Goal: Use online tool/utility

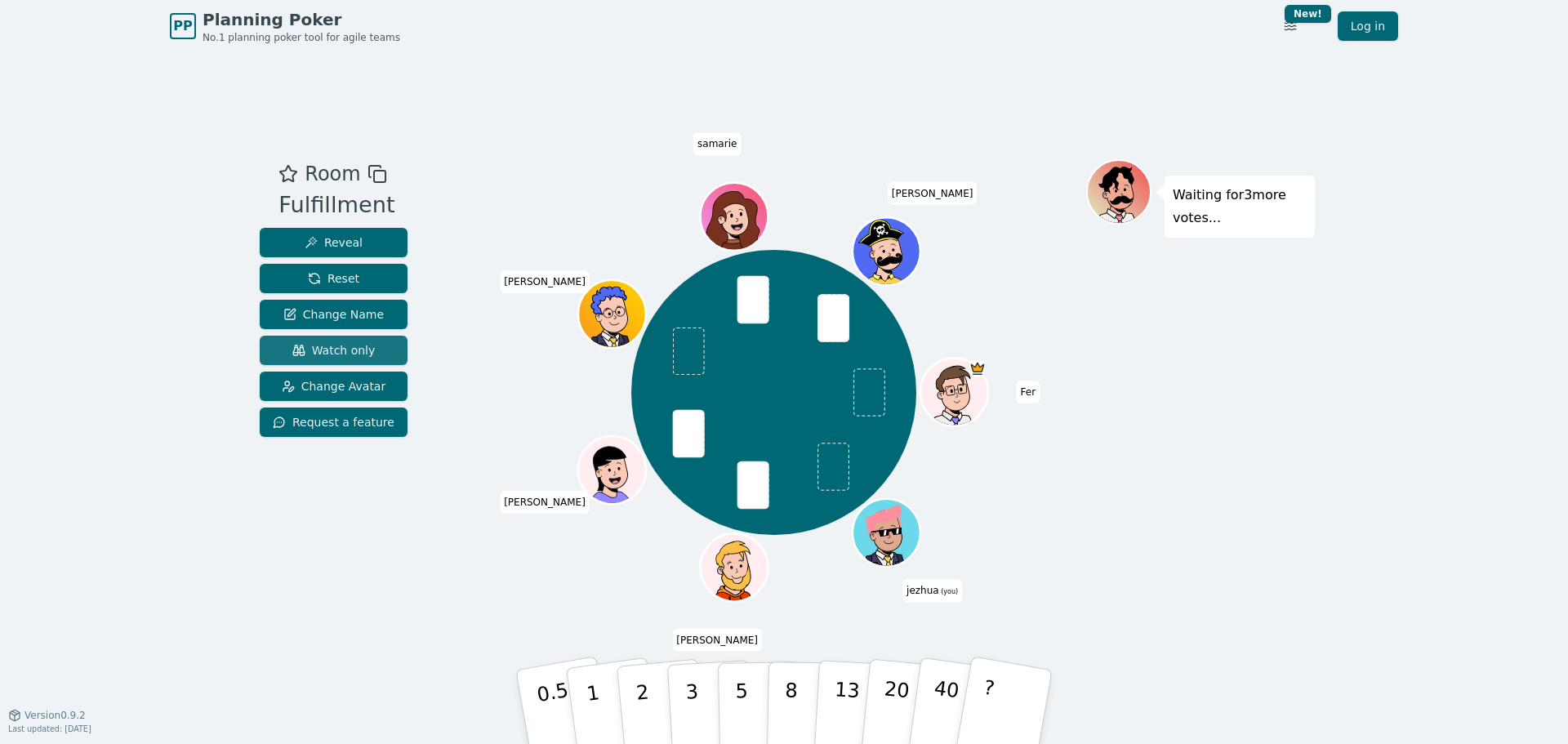
click at [348, 357] on span "Watch only" at bounding box center [334, 350] width 84 height 17
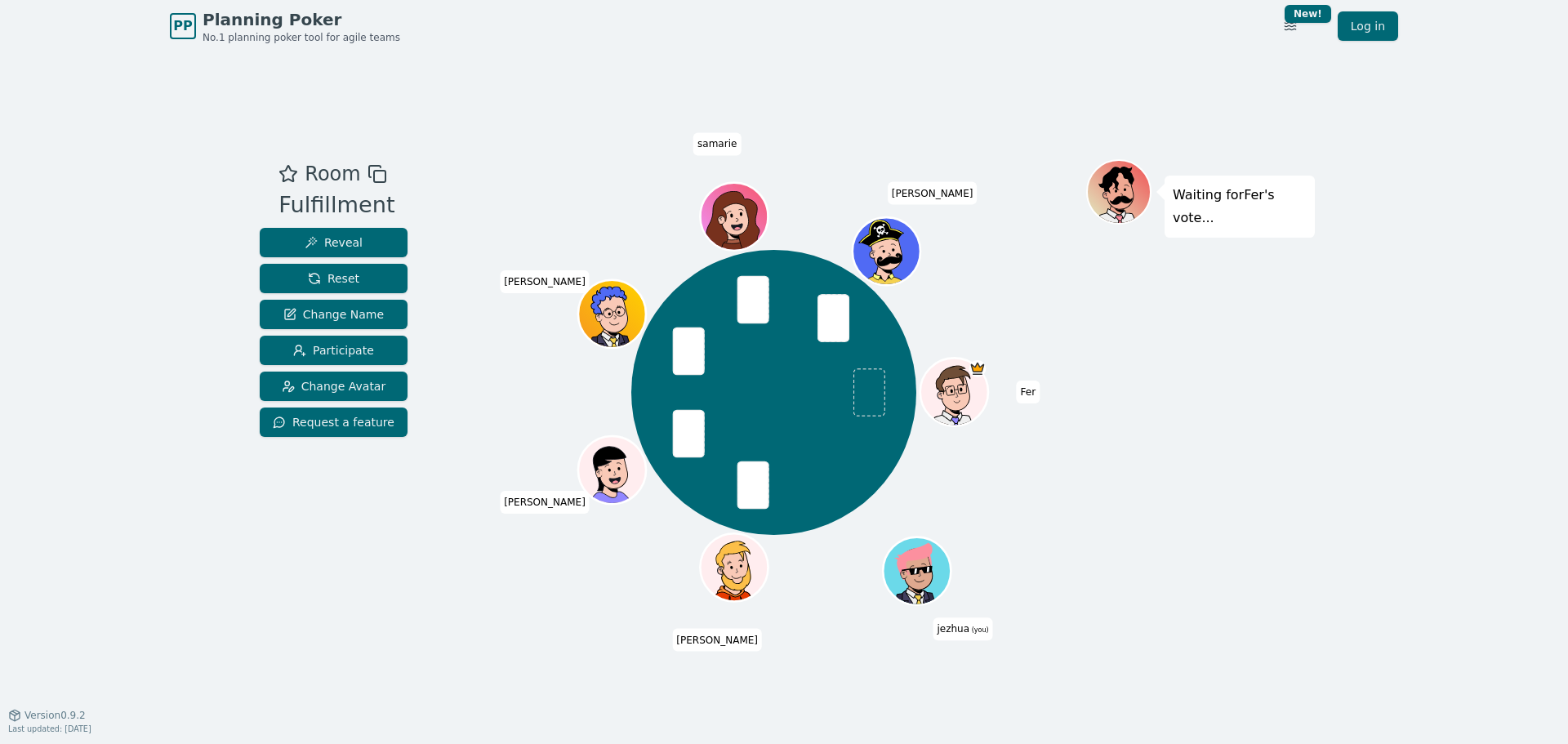
click at [159, 216] on div "PP Planning Poker No.1 planning poker tool for agile teams Toggle theme New! Lo…" at bounding box center [784, 372] width 1568 height 744
click at [330, 247] on span "Reveal" at bounding box center [334, 242] width 58 height 17
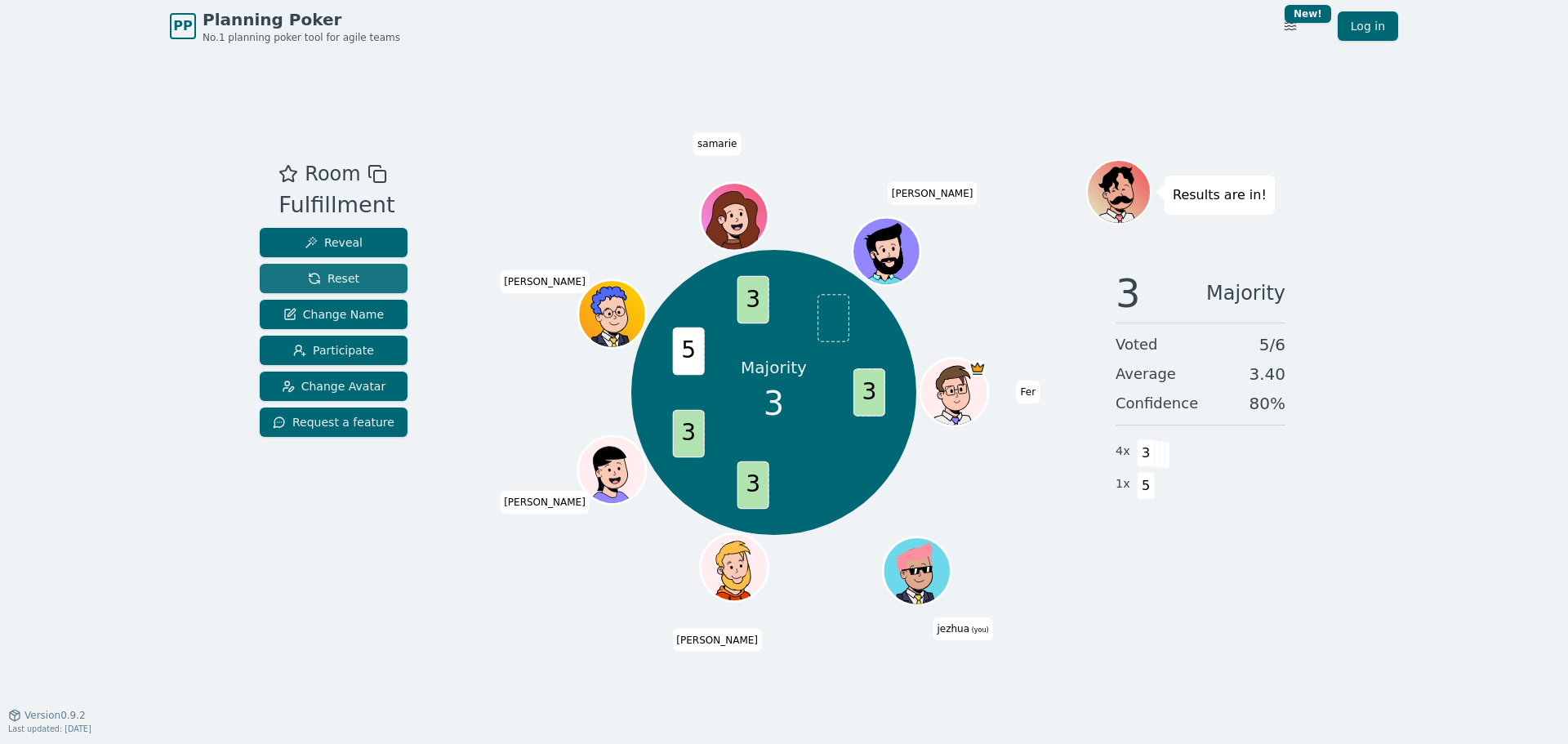
click at [350, 282] on span "Reset" at bounding box center [333, 278] width 51 height 17
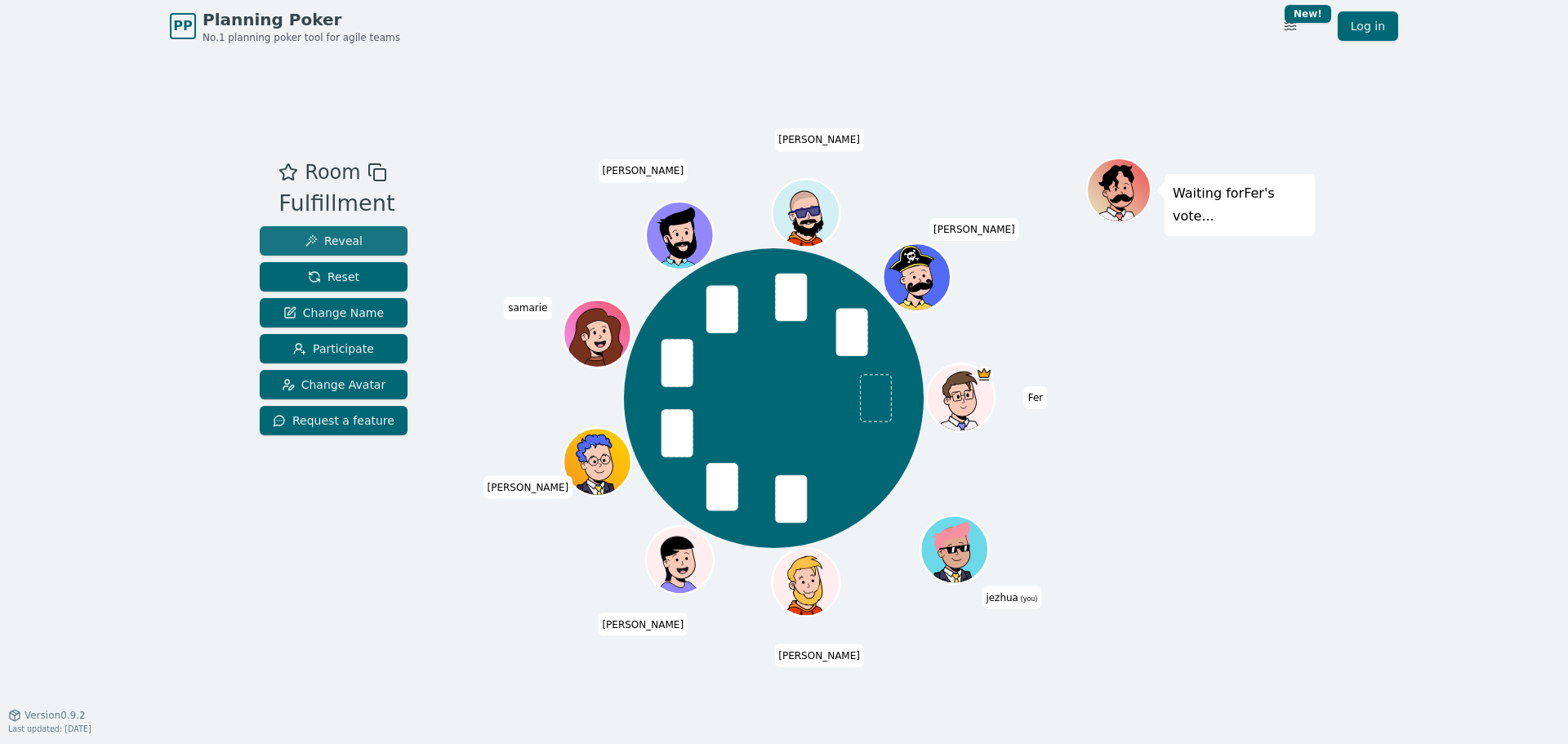
click at [338, 246] on span "Reveal" at bounding box center [334, 240] width 58 height 17
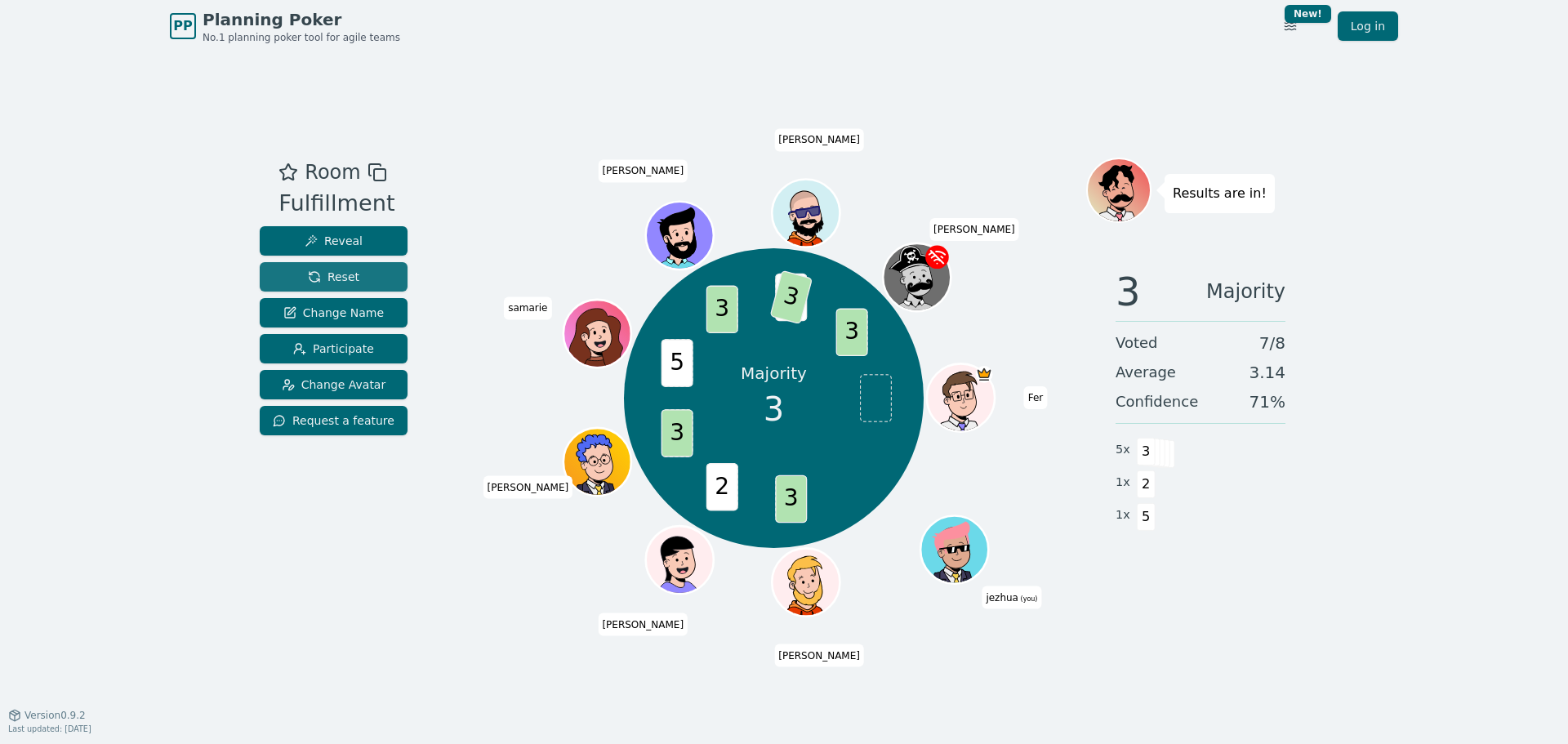
click at [351, 281] on span "Reset" at bounding box center [333, 276] width 51 height 17
click at [378, 275] on button "Reset" at bounding box center [334, 276] width 148 height 29
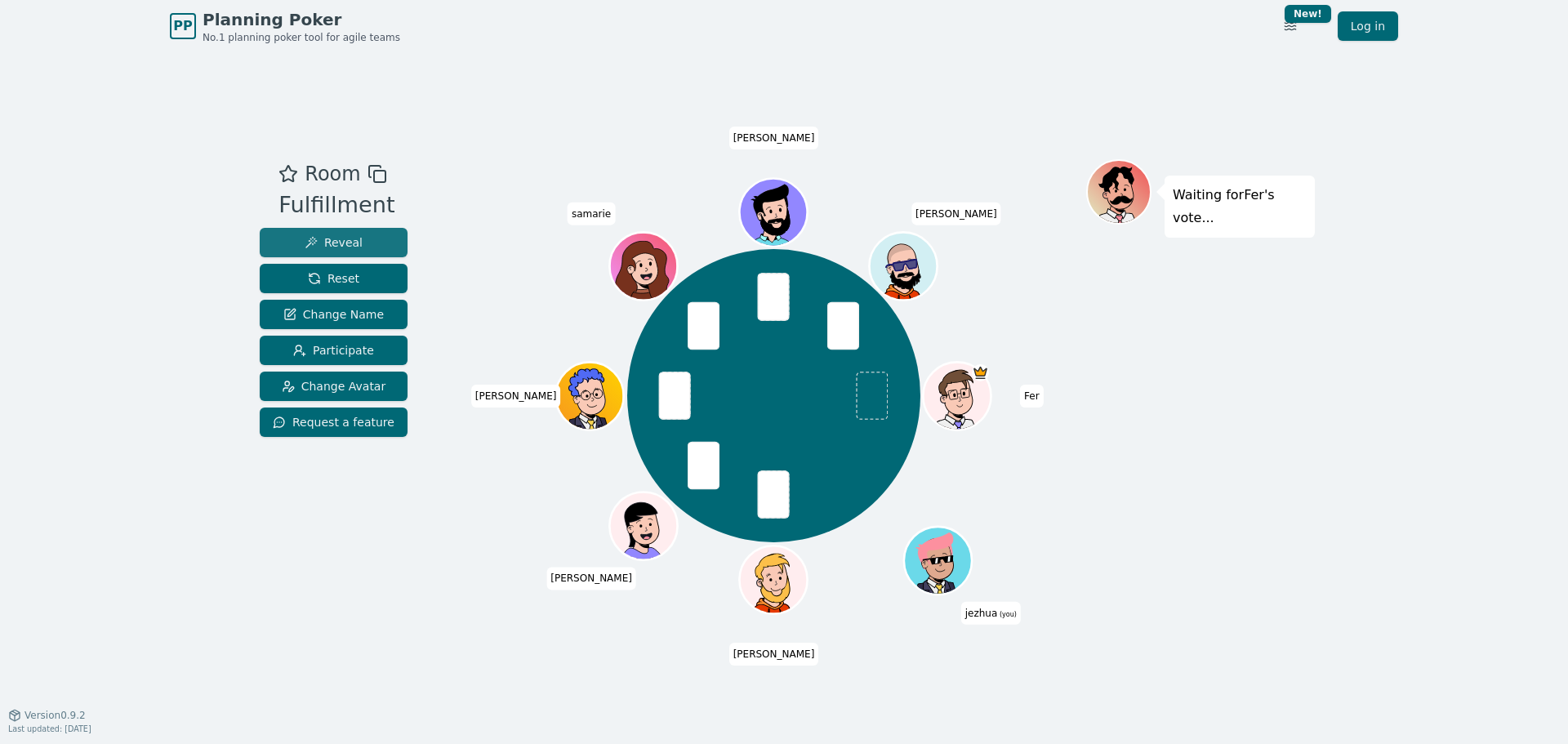
click at [341, 243] on span "Reveal" at bounding box center [334, 242] width 58 height 17
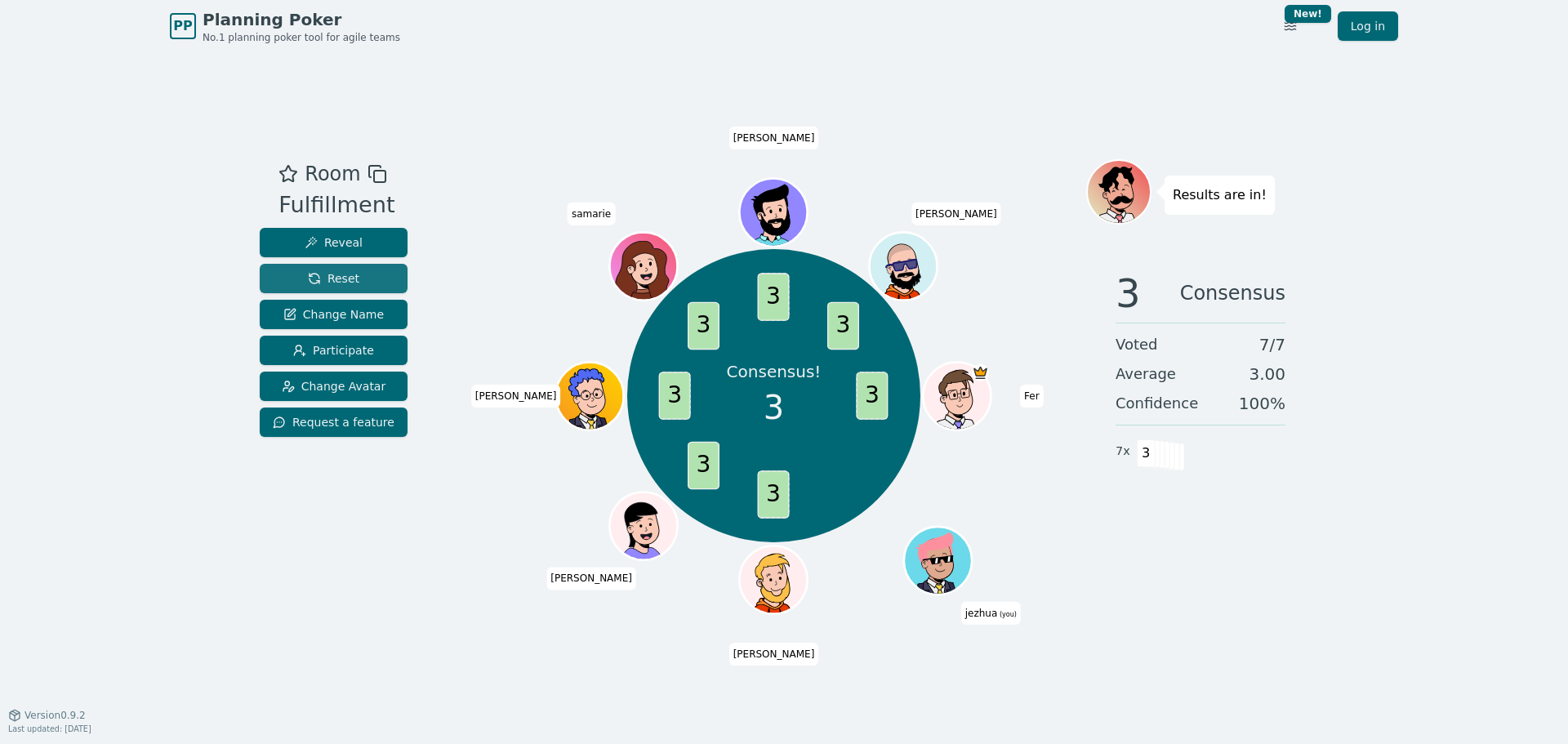
click at [346, 276] on span "Reset" at bounding box center [333, 278] width 51 height 17
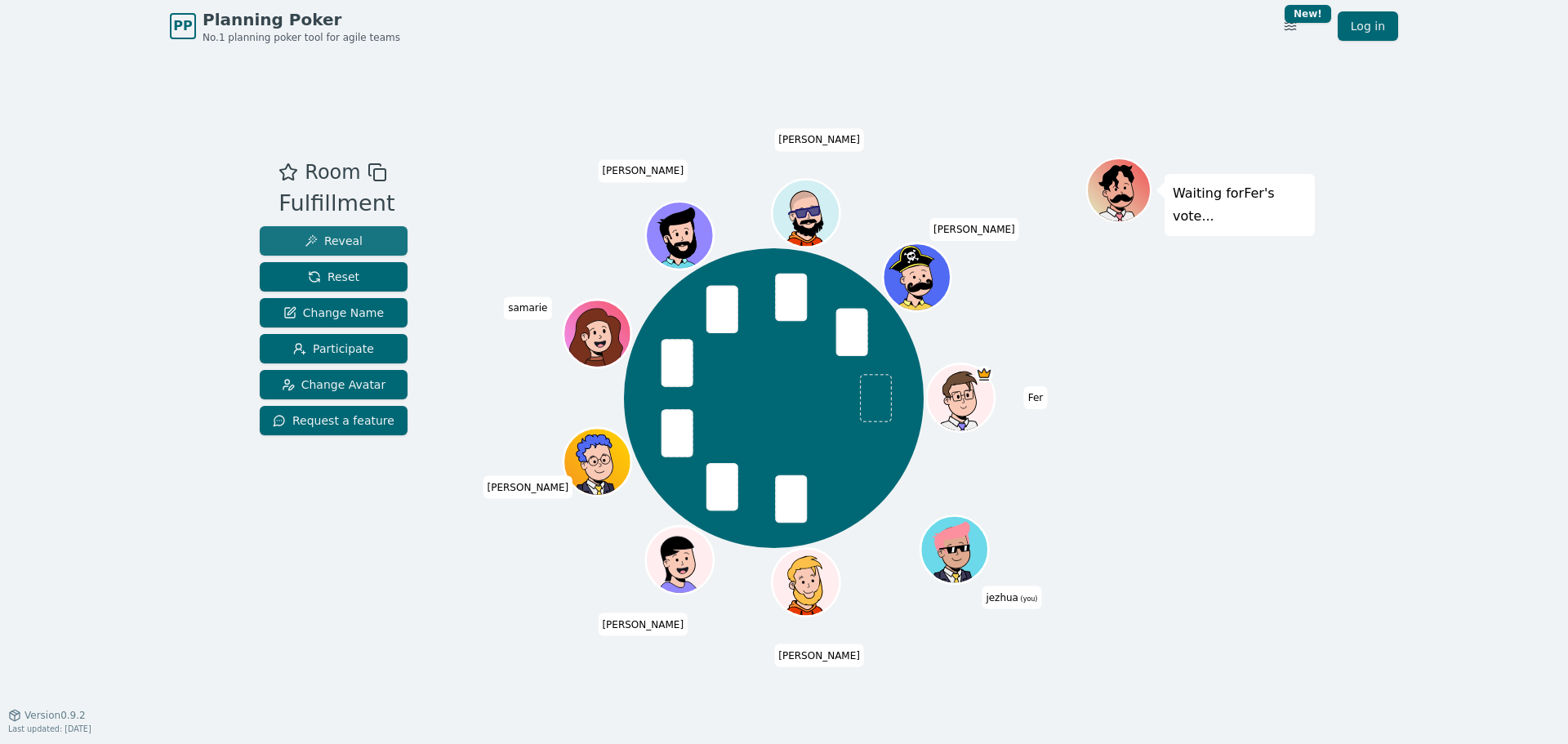
click at [333, 244] on span "Reveal" at bounding box center [334, 240] width 58 height 17
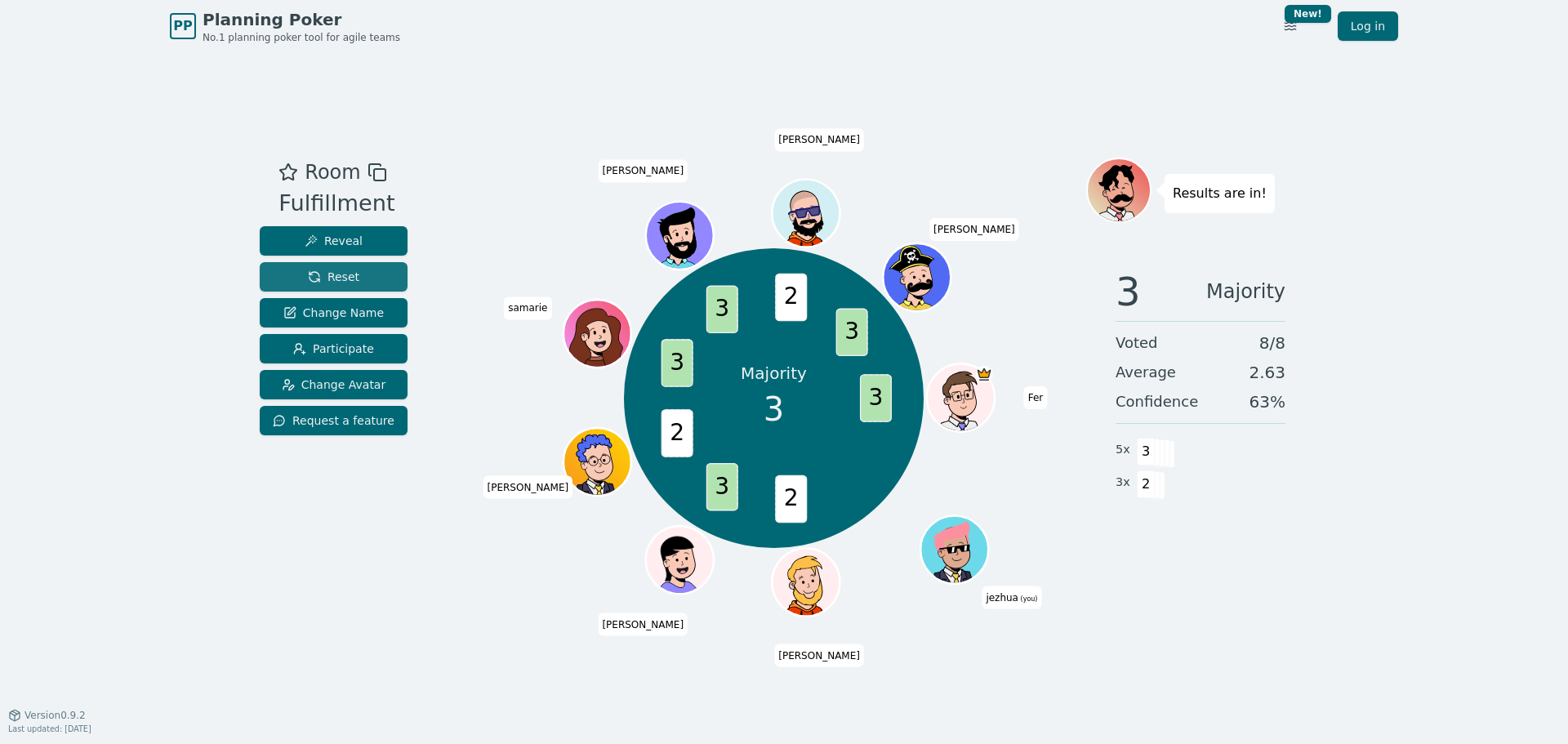
click at [332, 276] on span "Reset" at bounding box center [333, 276] width 51 height 17
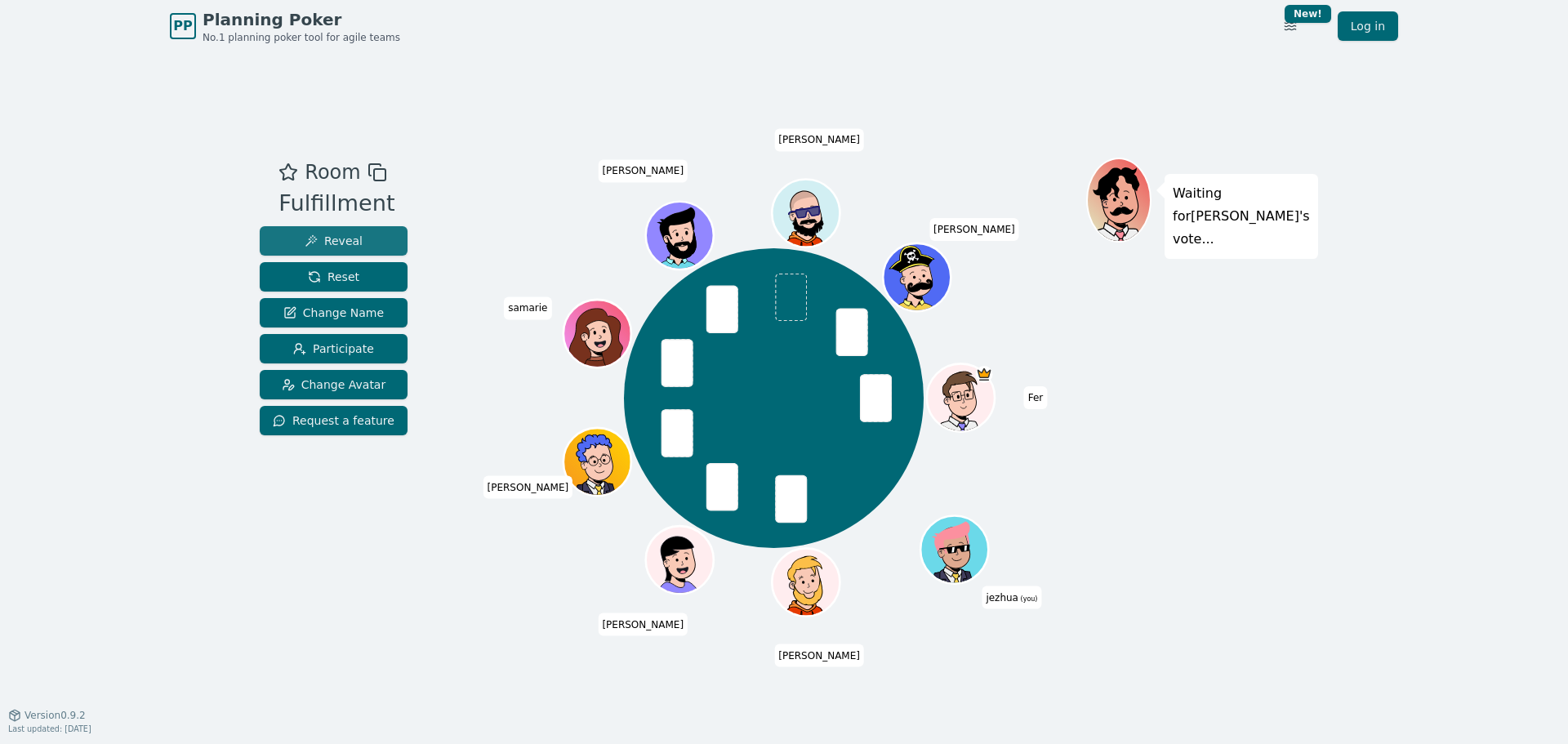
click at [365, 242] on button "Reveal" at bounding box center [334, 240] width 148 height 29
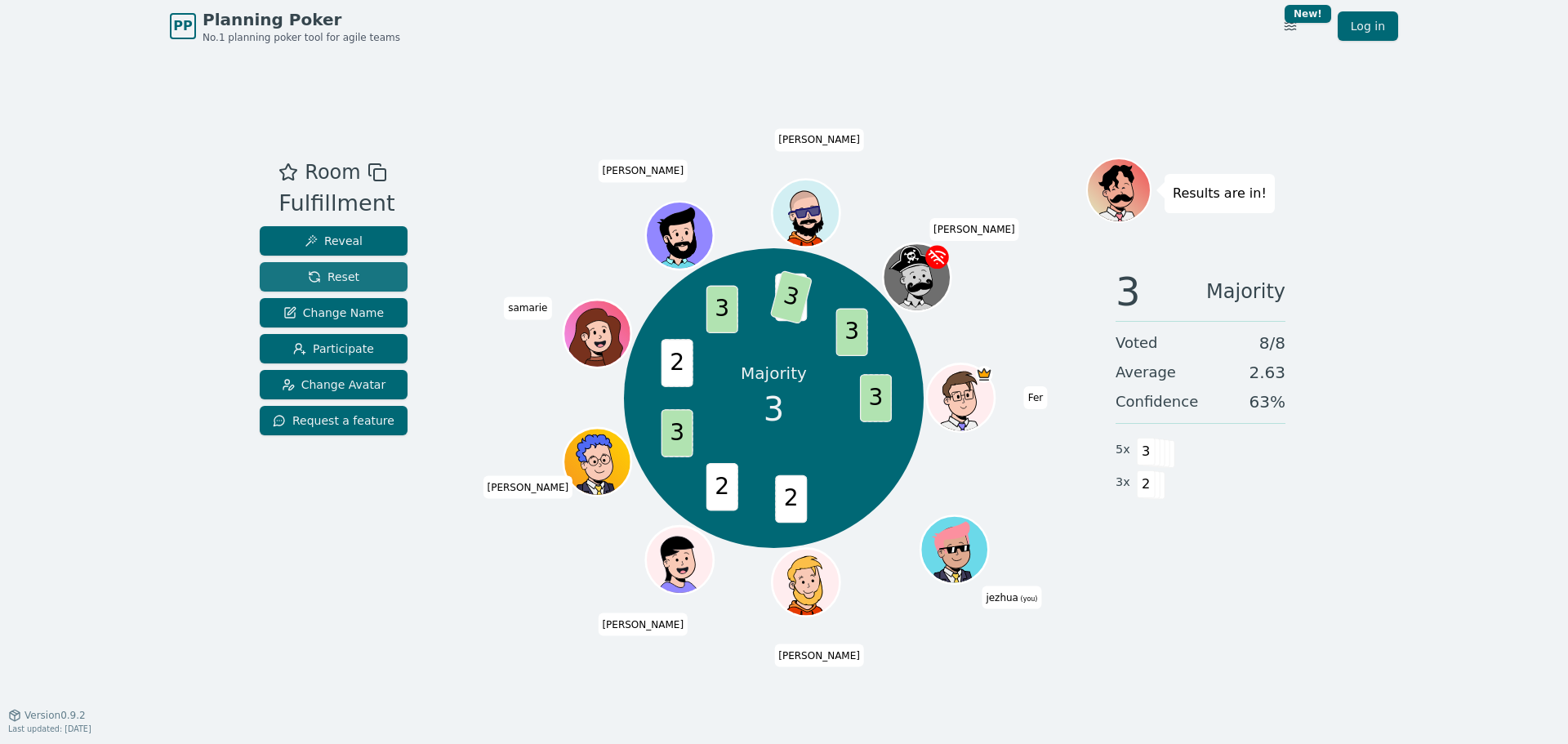
click at [341, 266] on button "Reset" at bounding box center [334, 276] width 148 height 29
